Goal: Find specific fact: Find specific fact

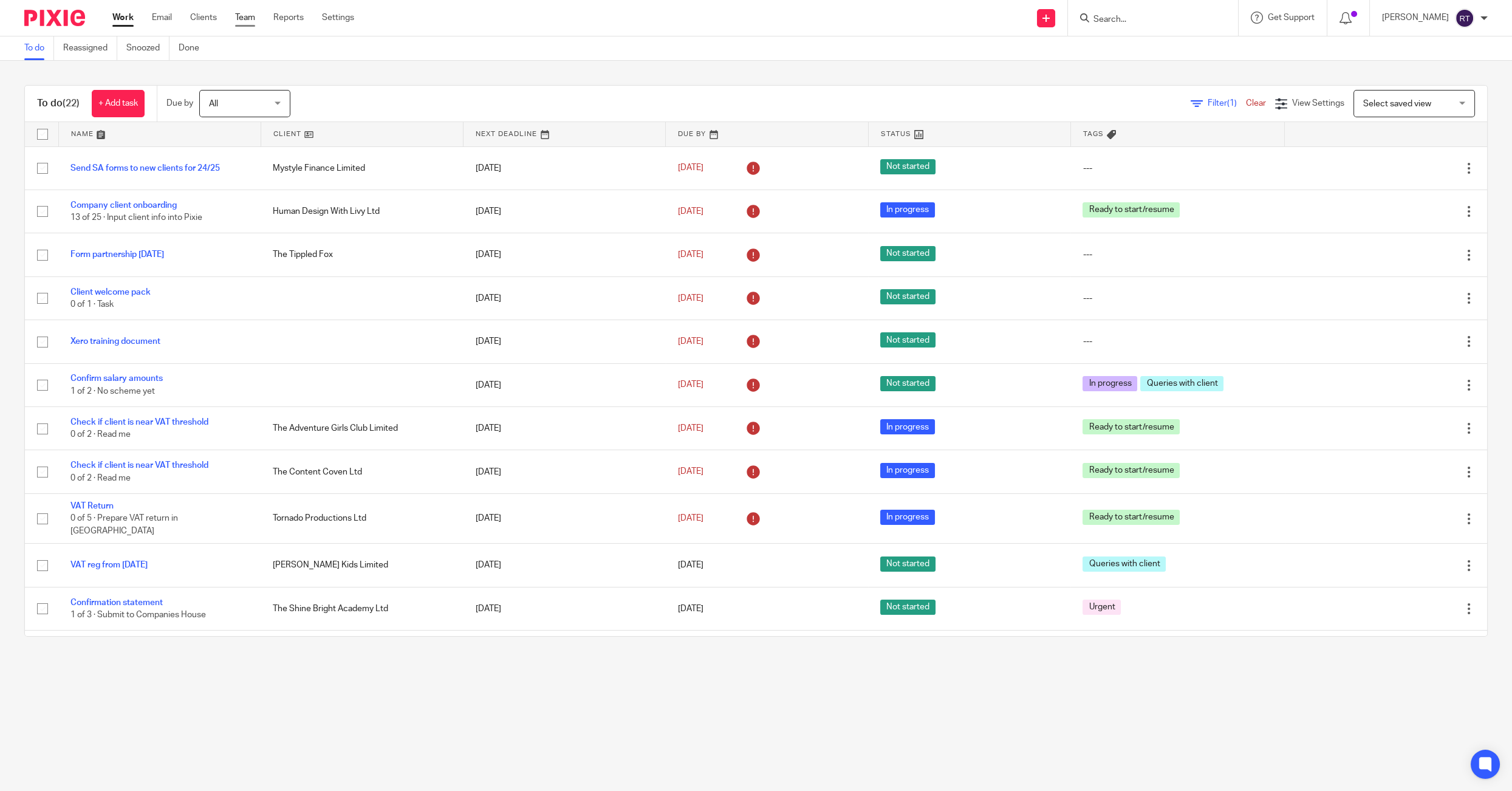
click at [247, 19] on link "Team" at bounding box center [245, 17] width 20 height 12
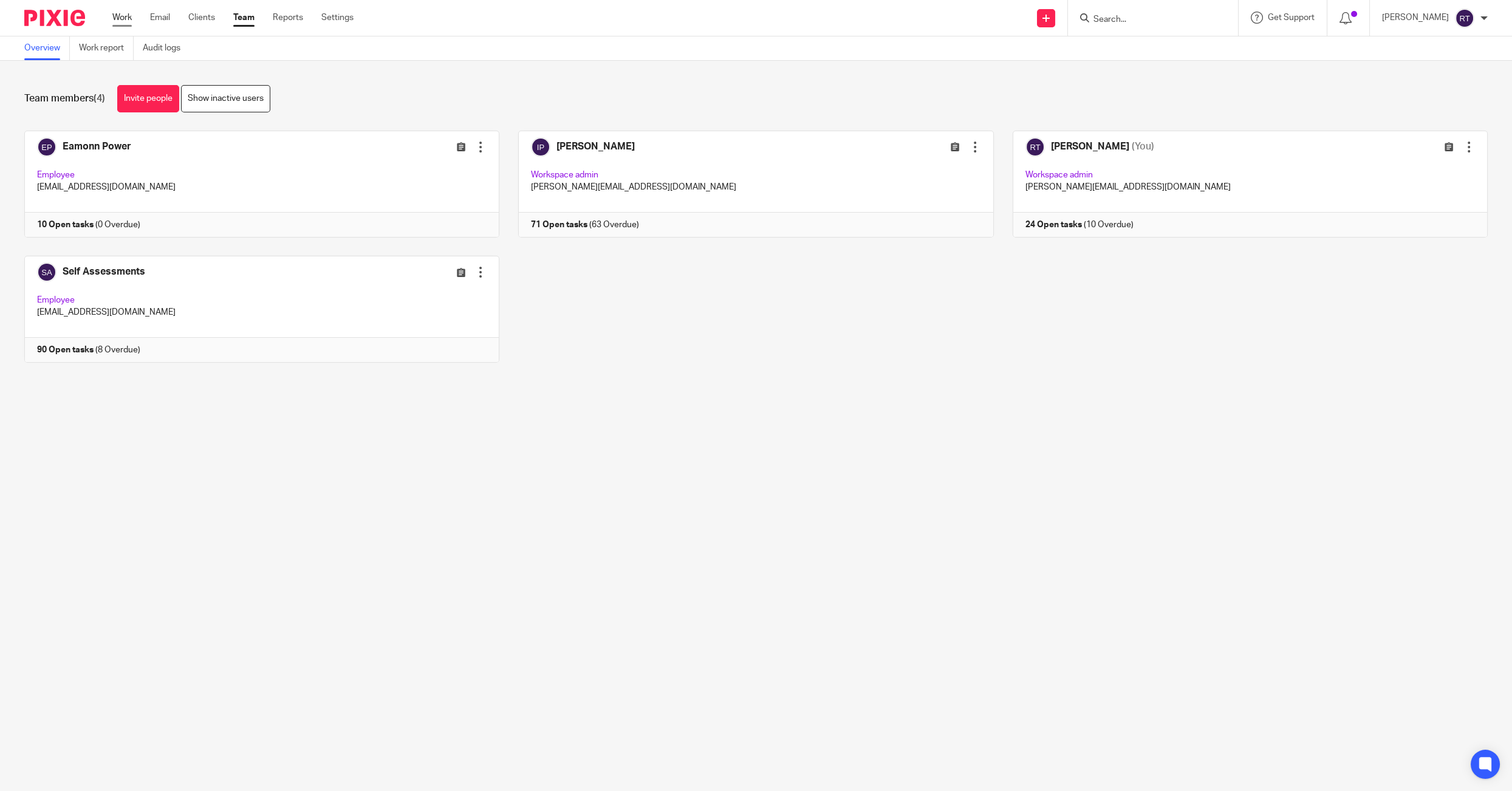
click at [124, 18] on link "Work" at bounding box center [122, 17] width 19 height 12
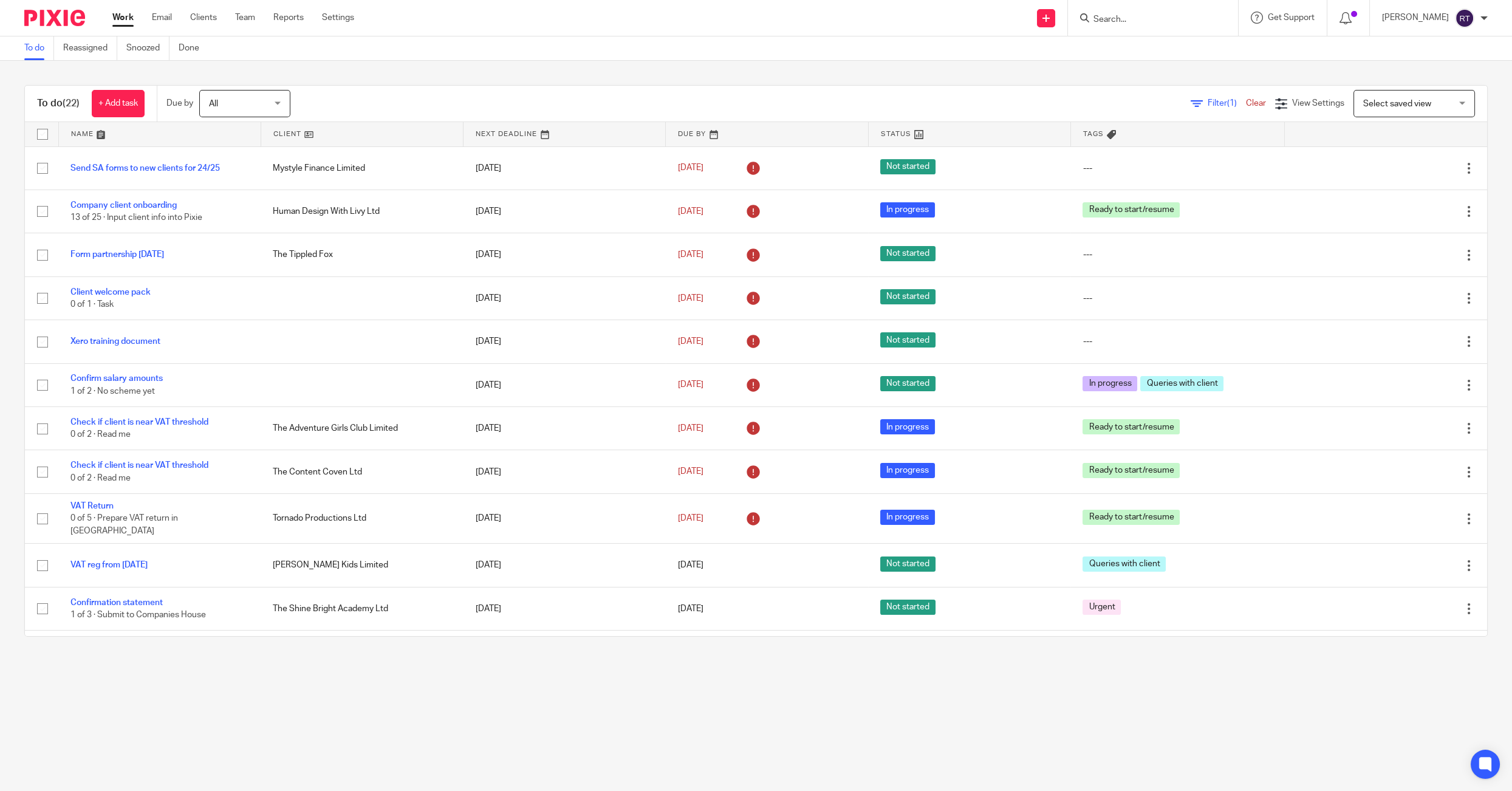
click at [1134, 21] on input "Search" at bounding box center [1147, 20] width 110 height 11
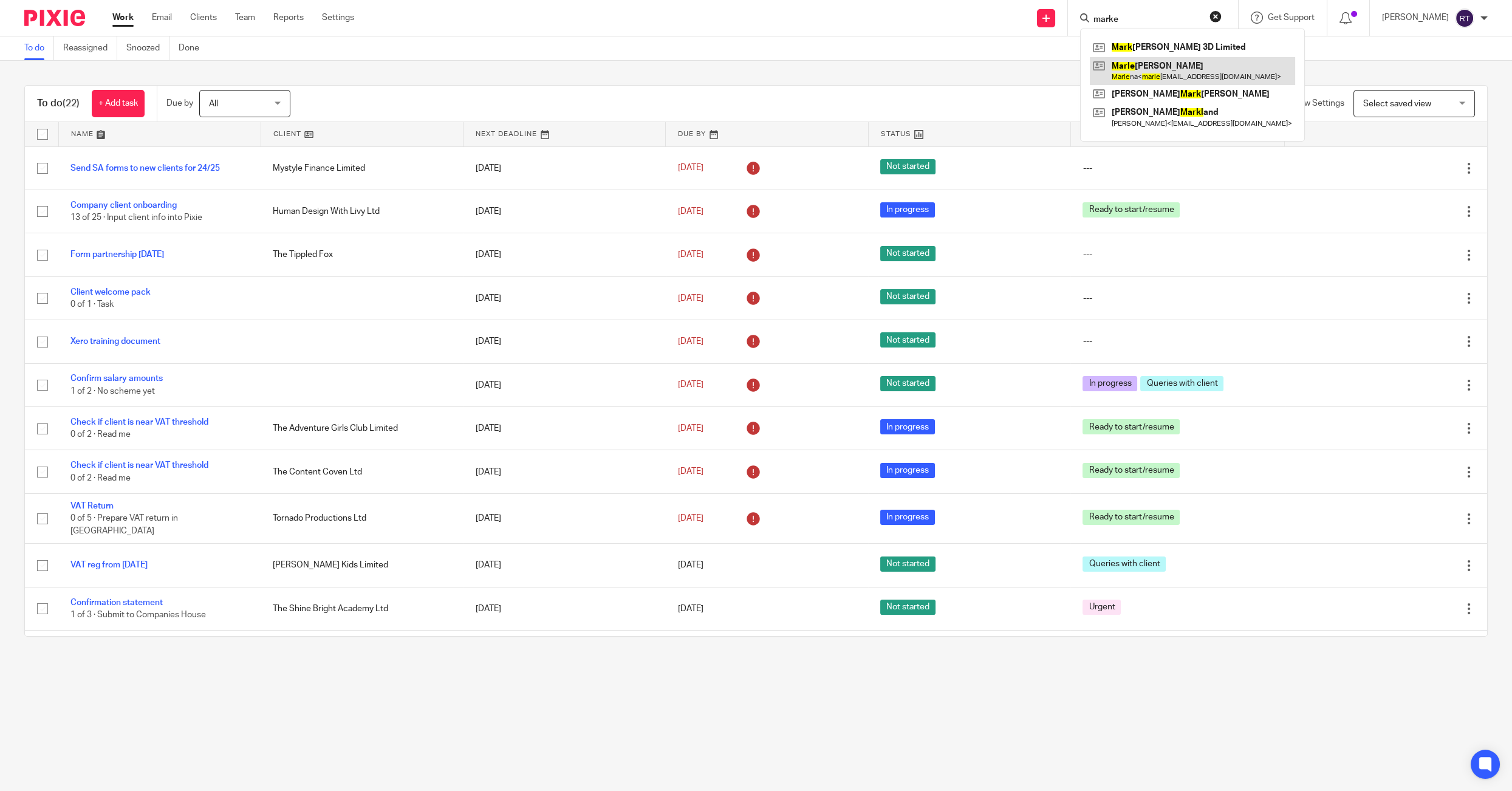
type input "marke"
click at [1143, 68] on link at bounding box center [1192, 71] width 205 height 28
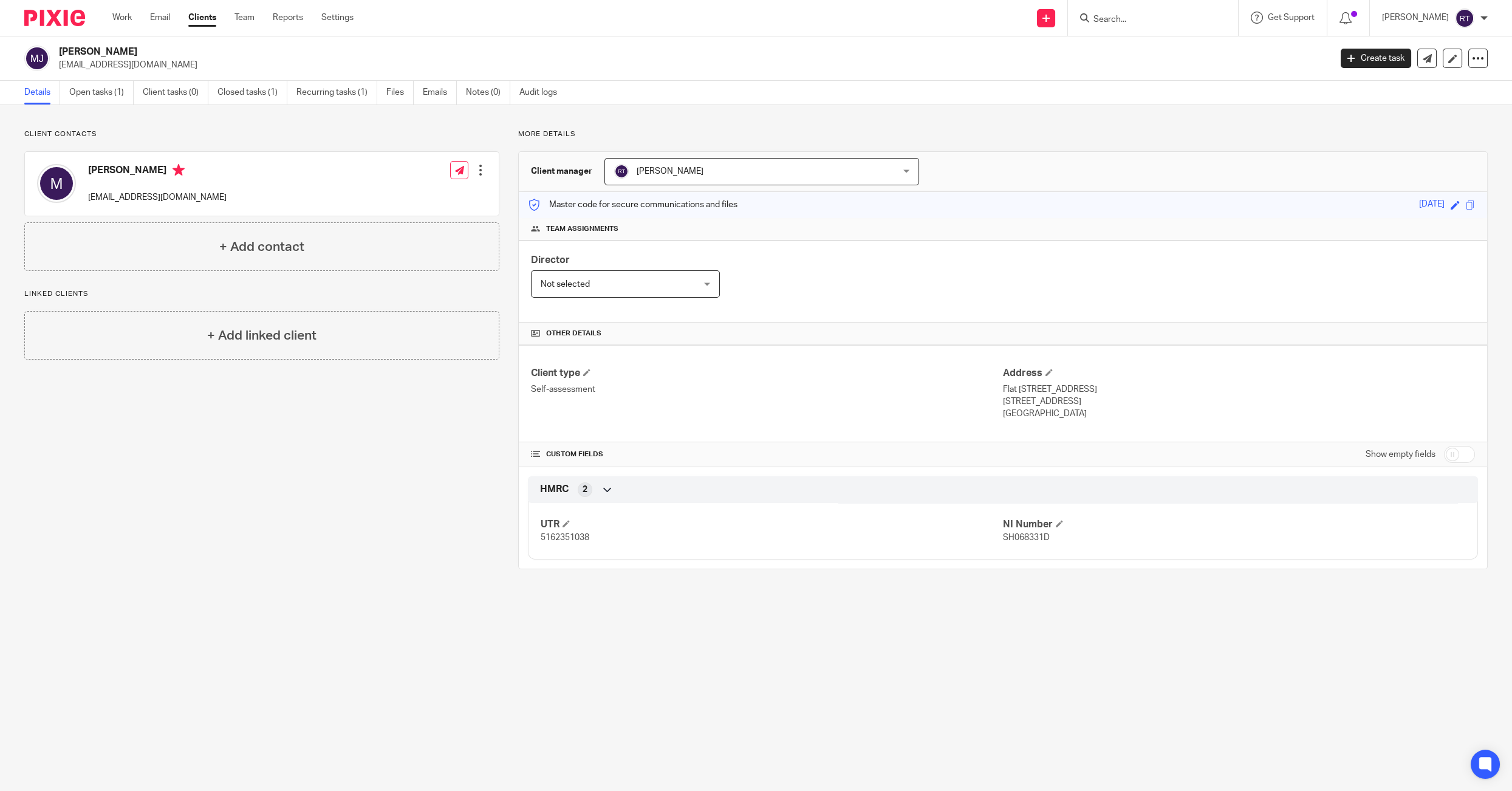
click at [581, 541] on div "UTR 5162351038 NI Number SH068331D" at bounding box center [1003, 526] width 951 height 65
click at [578, 535] on span "5162351038" at bounding box center [565, 537] width 49 height 9
copy span "5162351038"
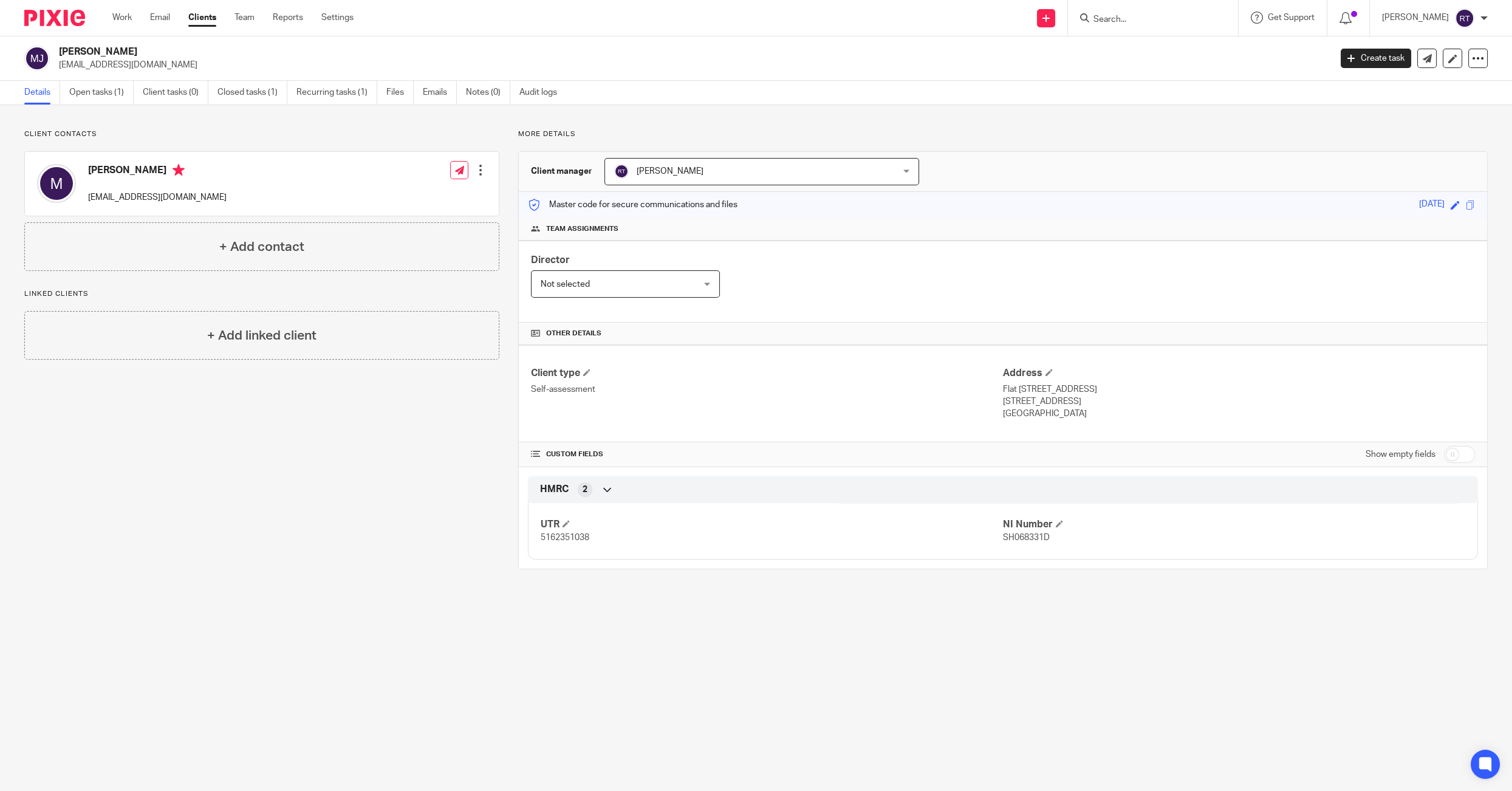
click at [1036, 547] on div "UTR 5162351038 NI Number SH068331D" at bounding box center [1003, 526] width 951 height 65
click at [1033, 533] on span "SH068331D" at bounding box center [1026, 537] width 47 height 9
copy span "SH068331D"
